Goal: Transaction & Acquisition: Purchase product/service

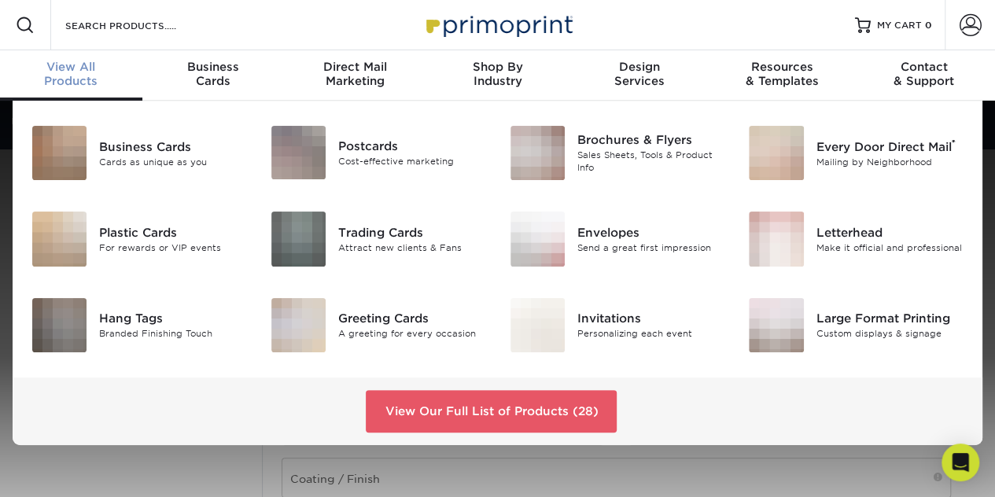
click at [116, 79] on div "View All Products" at bounding box center [71, 74] width 142 height 28
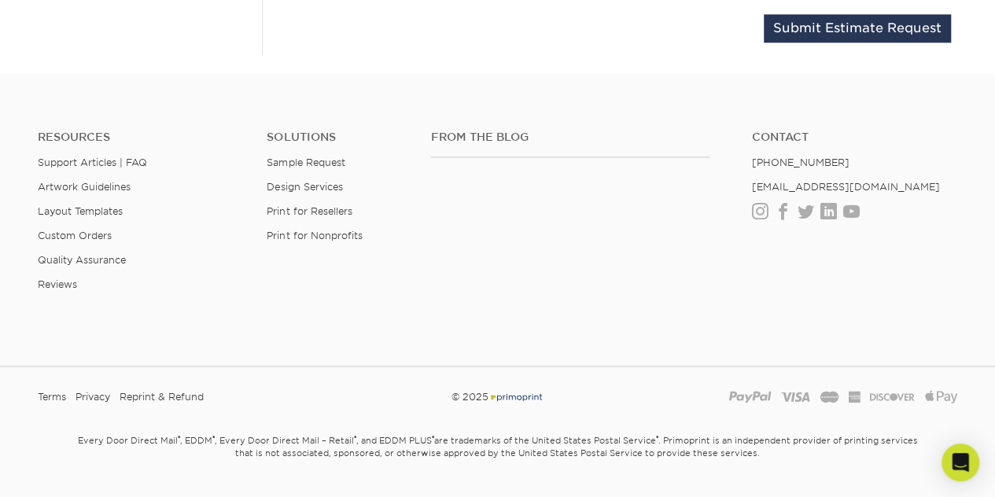
scroll to position [1118, 0]
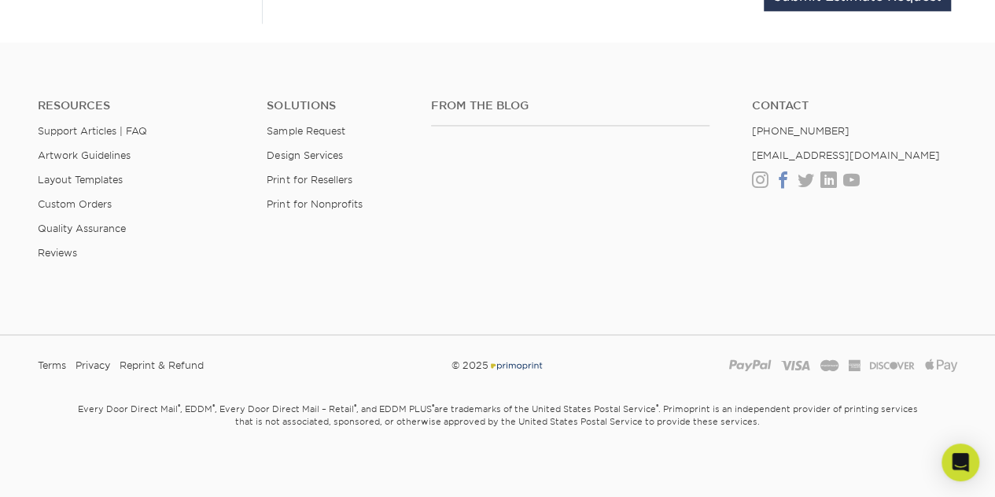
click at [787, 174] on link "Facebook" at bounding box center [783, 180] width 17 height 13
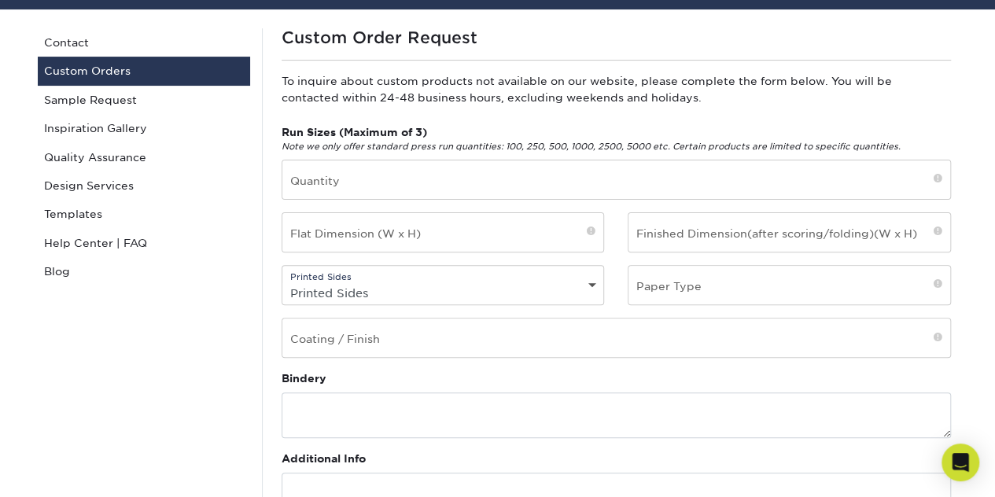
scroll to position [0, 0]
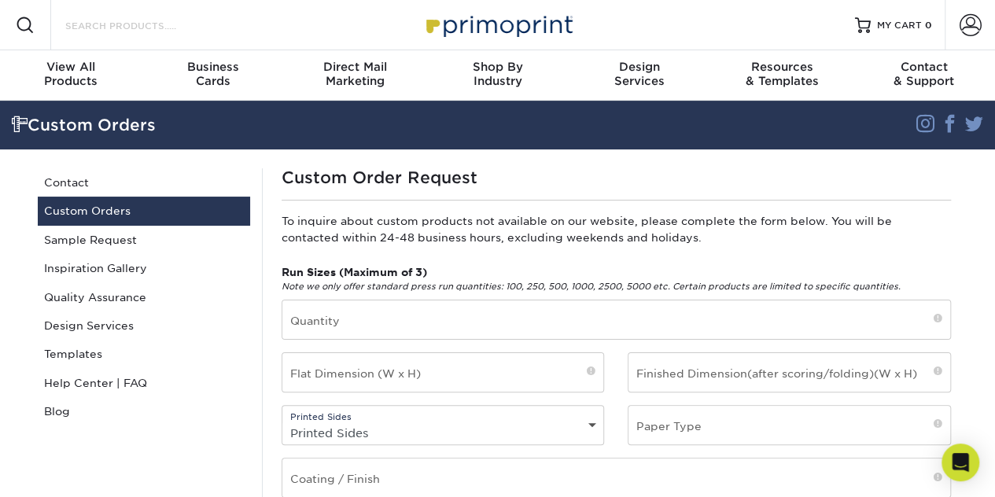
click at [155, 23] on input "Search Products" at bounding box center [140, 25] width 153 height 19
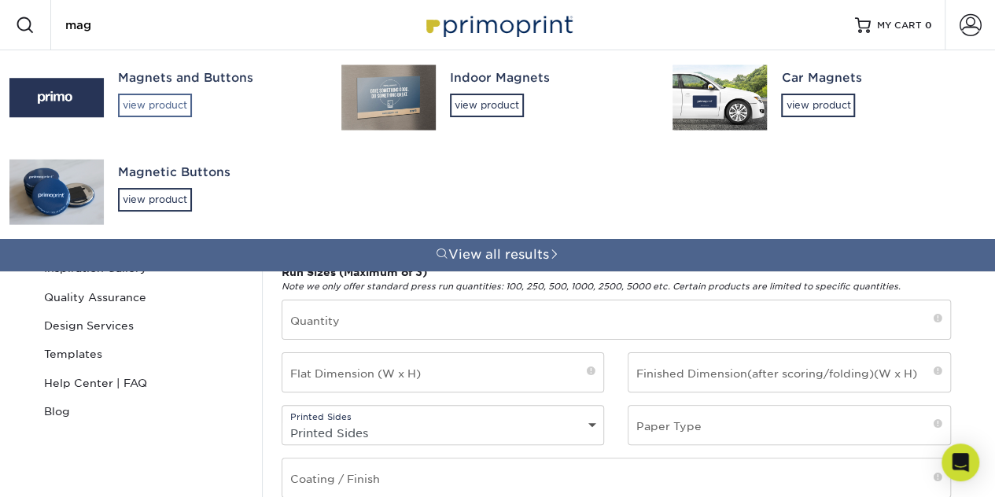
type input "mag"
click at [167, 97] on div "view product" at bounding box center [155, 106] width 74 height 24
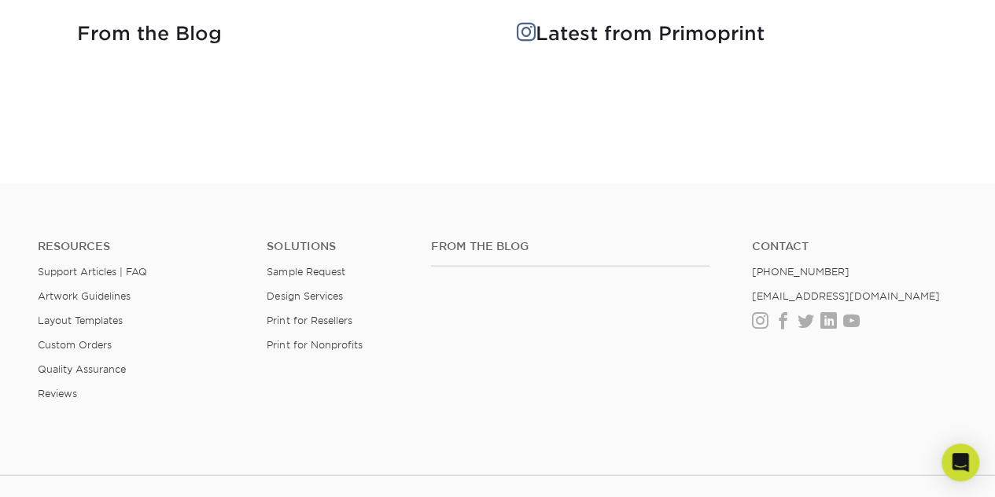
scroll to position [1667, 0]
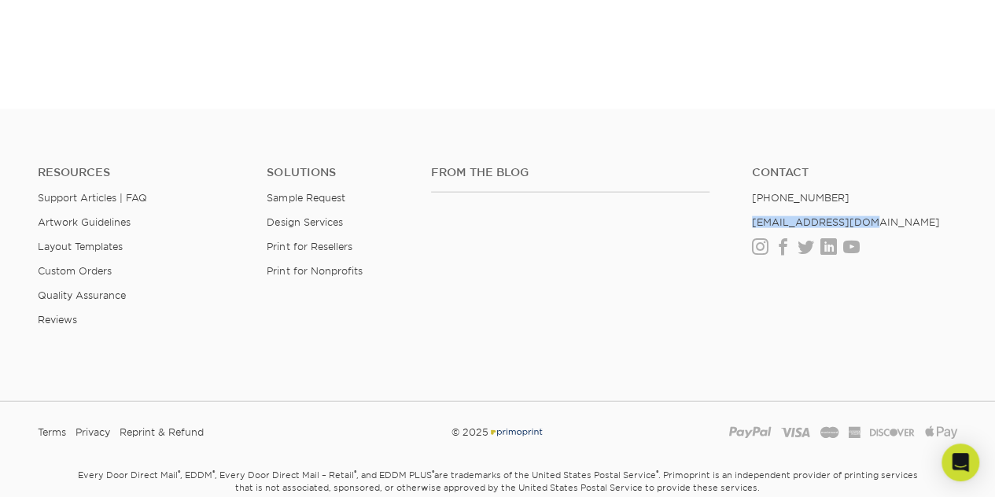
drag, startPoint x: 865, startPoint y: 223, endPoint x: 742, endPoint y: 212, distance: 123.2
click at [742, 212] on ul "Contact (888) 822-5815 info@primoprint.com Instagram Facebook Twitter LinkedIn …" at bounding box center [854, 210] width 229 height 88
copy link "[EMAIL_ADDRESS][DOMAIN_NAME]"
